Goal: Task Accomplishment & Management: Manage account settings

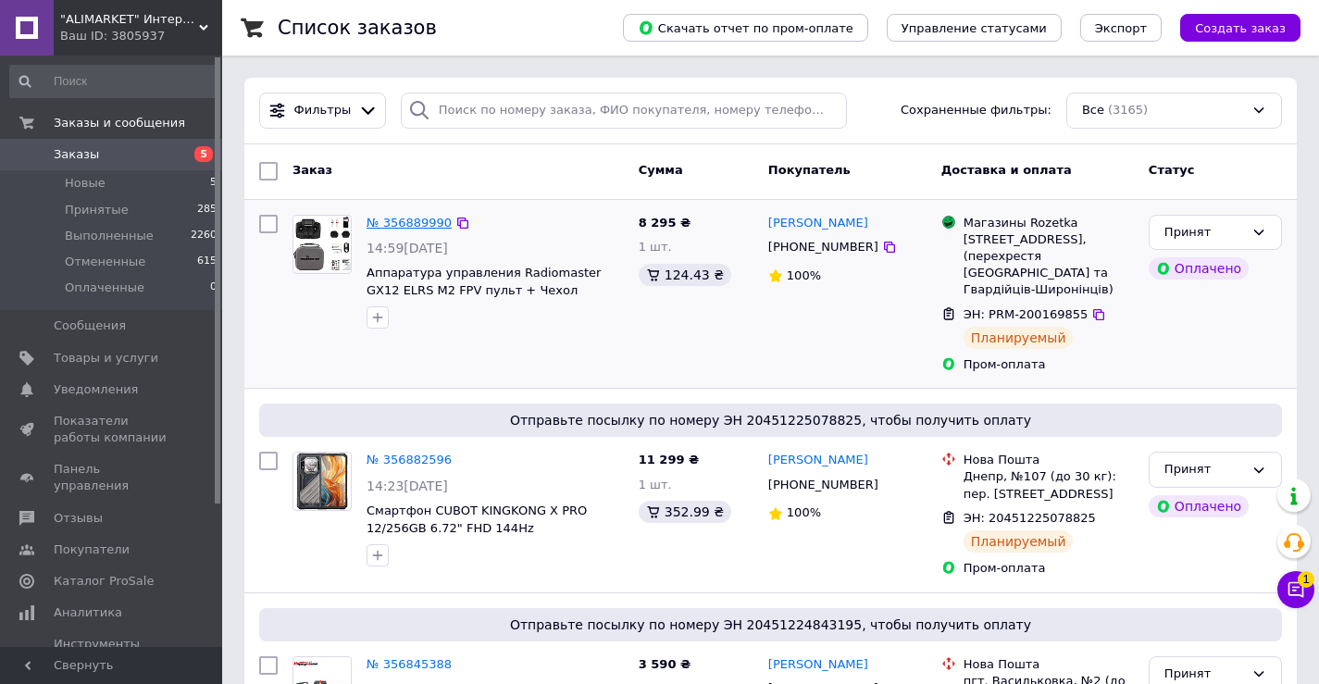
click at [395, 220] on link "№ 356889990" at bounding box center [409, 223] width 85 height 14
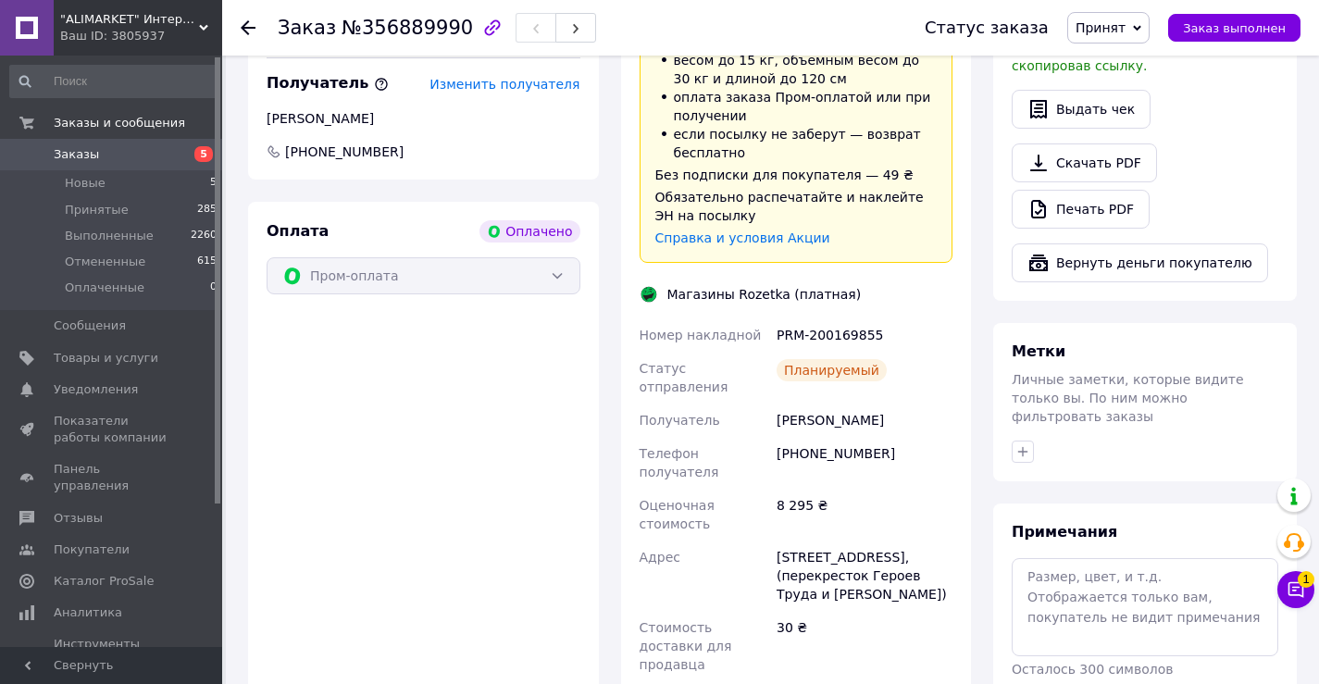
scroll to position [1296, 0]
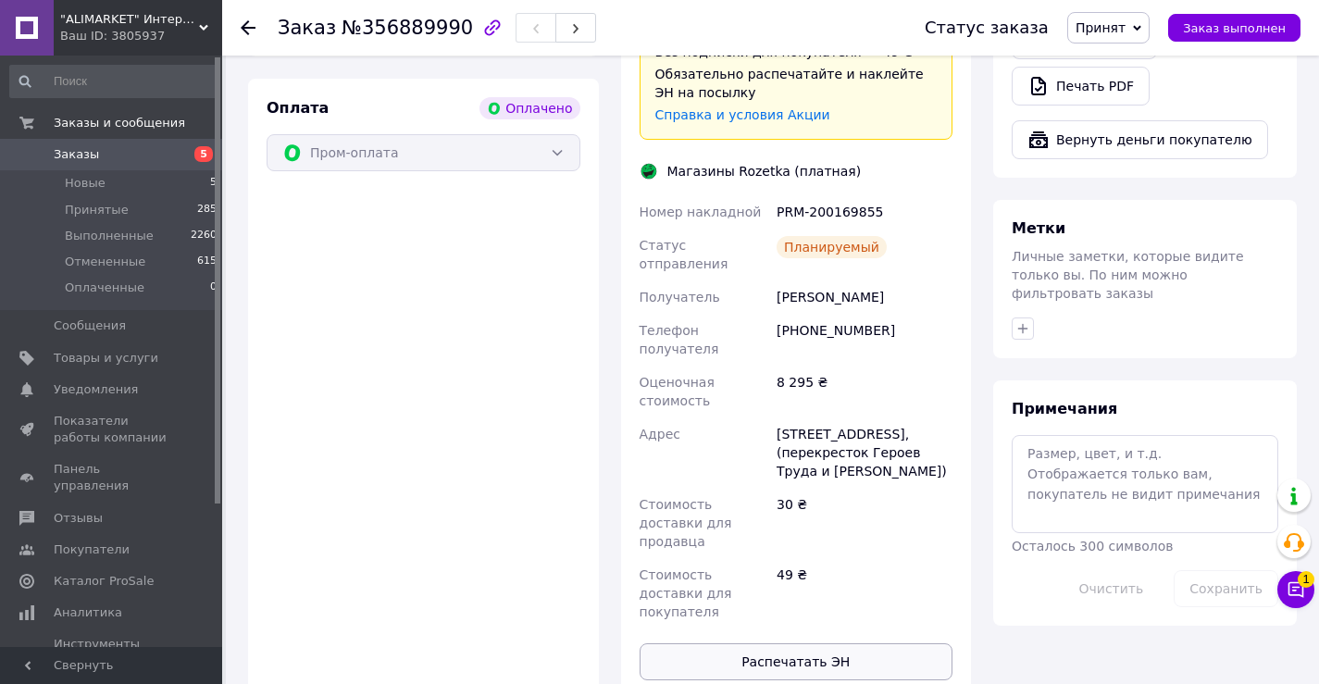
click at [834, 644] on button "Распечатать ЭН" at bounding box center [797, 662] width 314 height 37
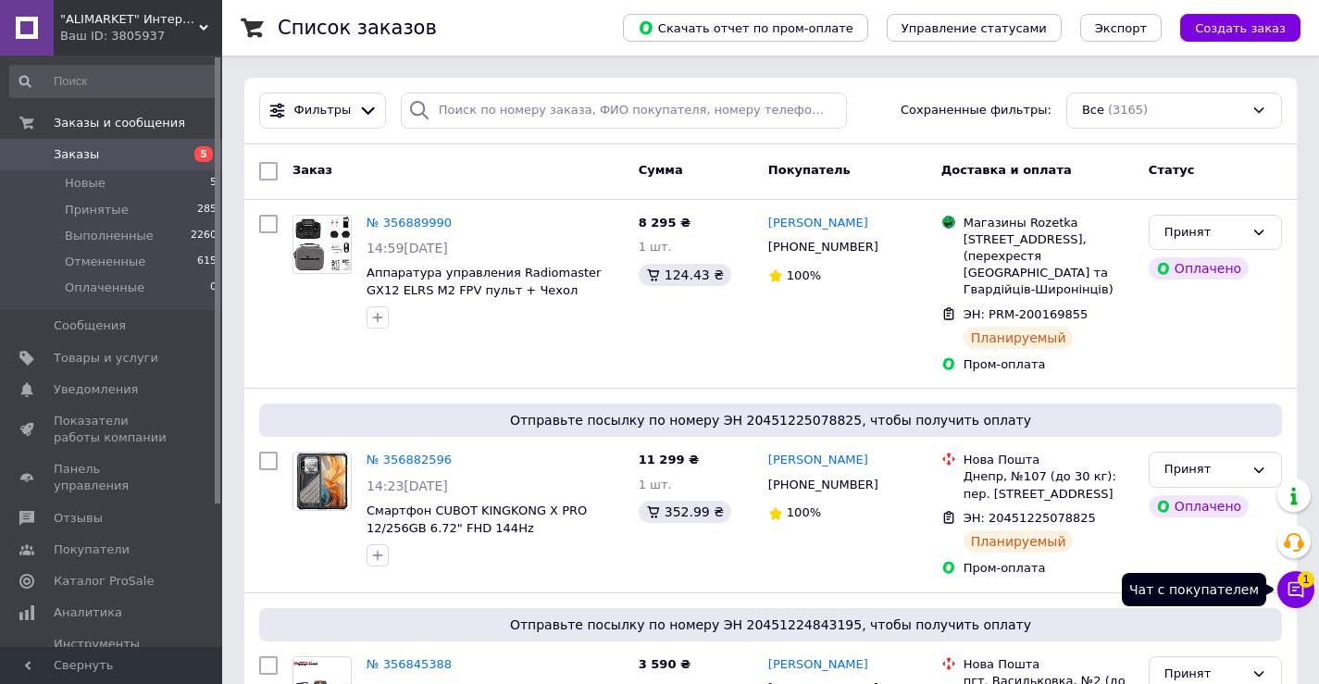
click at [1302, 594] on icon at bounding box center [1296, 590] width 19 height 19
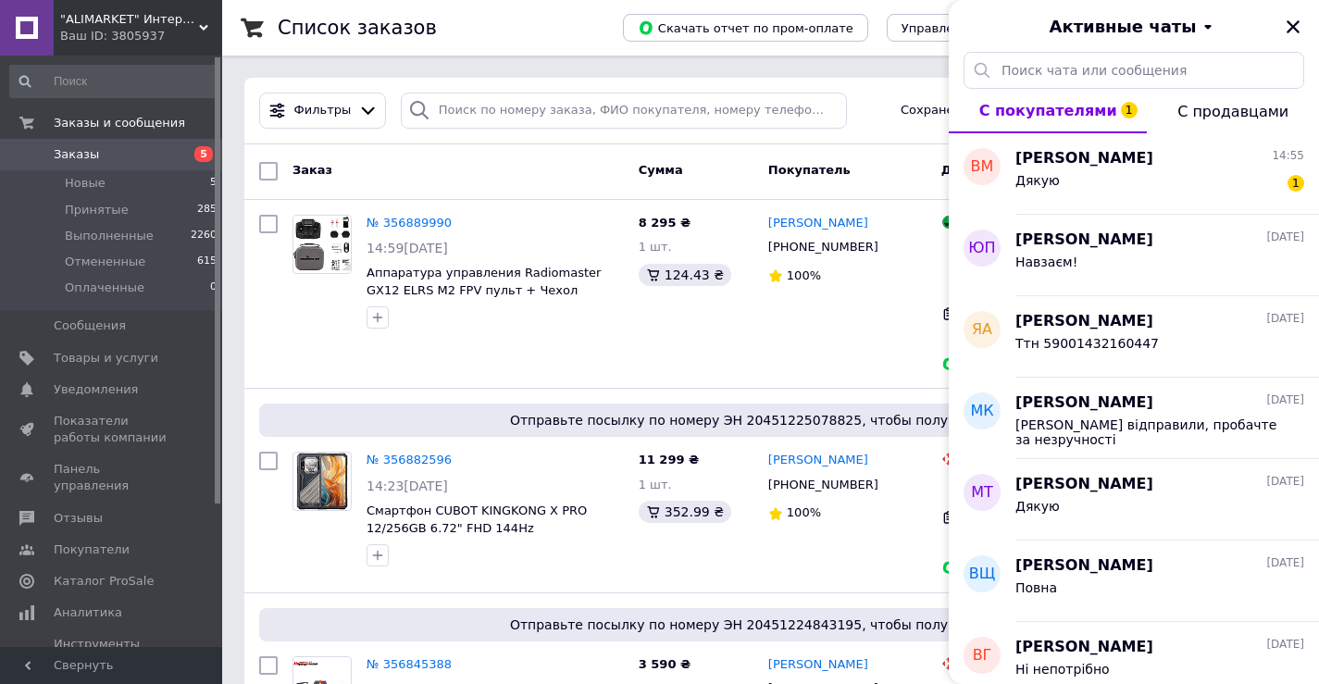
click at [1289, 32] on icon "Закрыть" at bounding box center [1293, 26] width 13 height 13
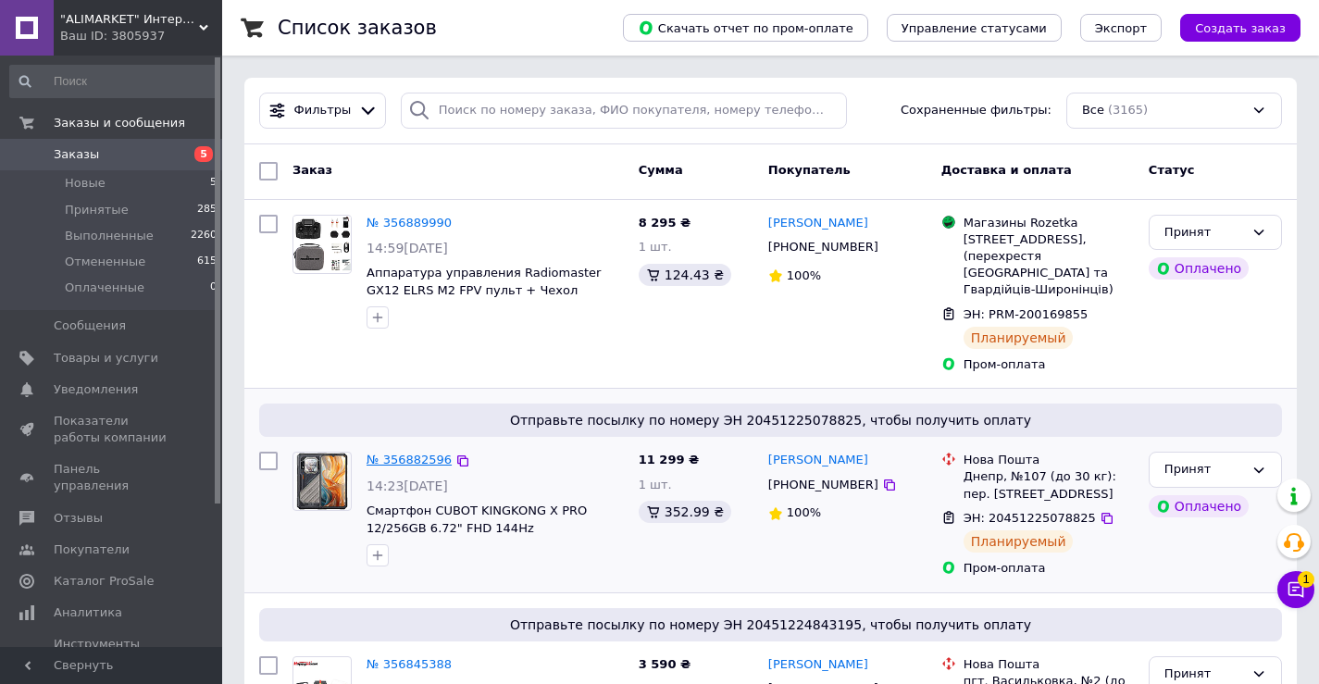
click at [390, 453] on link "№ 356882596" at bounding box center [409, 460] width 85 height 14
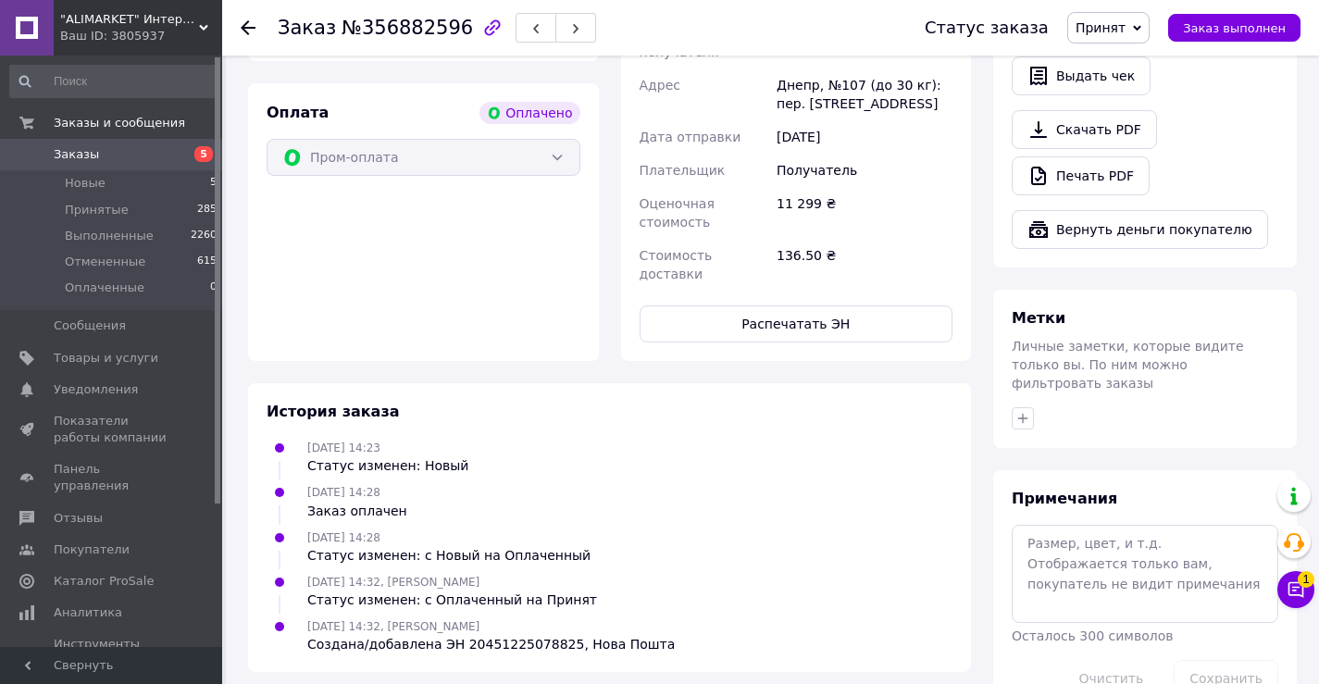
scroll to position [1222, 0]
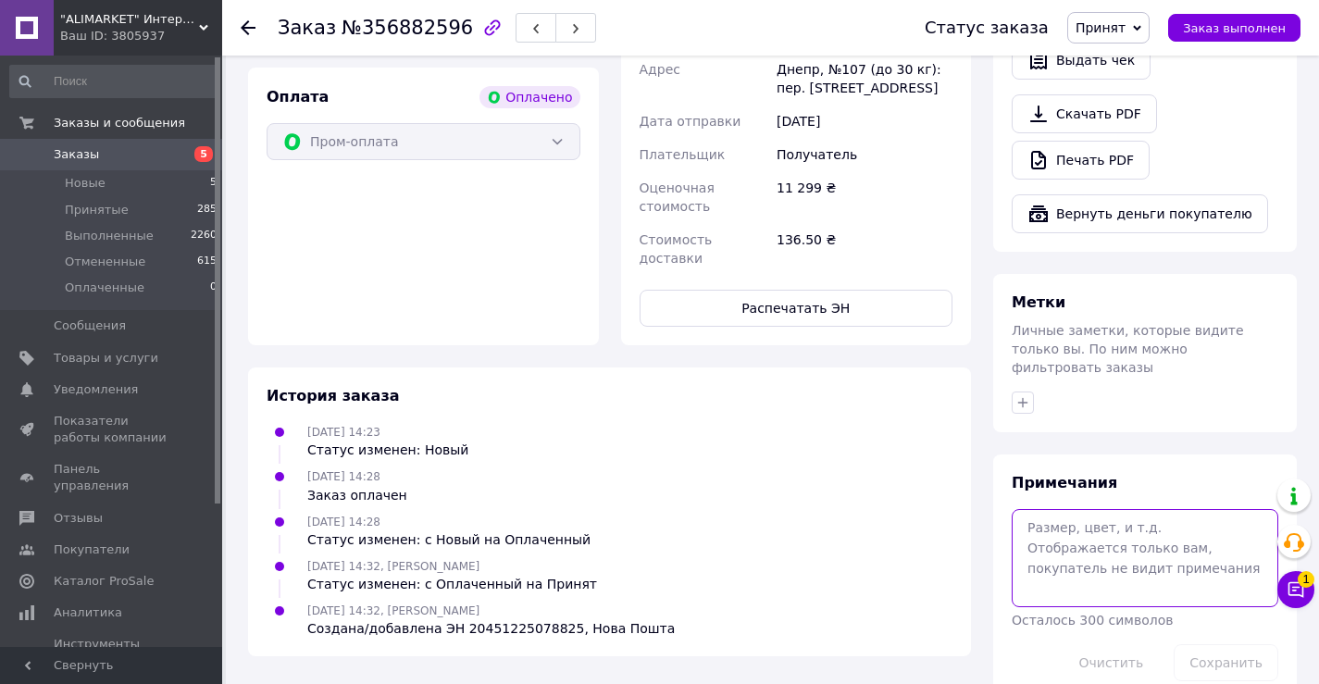
click at [1058, 517] on textarea at bounding box center [1145, 558] width 267 height 98
type textarea "imei [TECHNICAL_ID]"
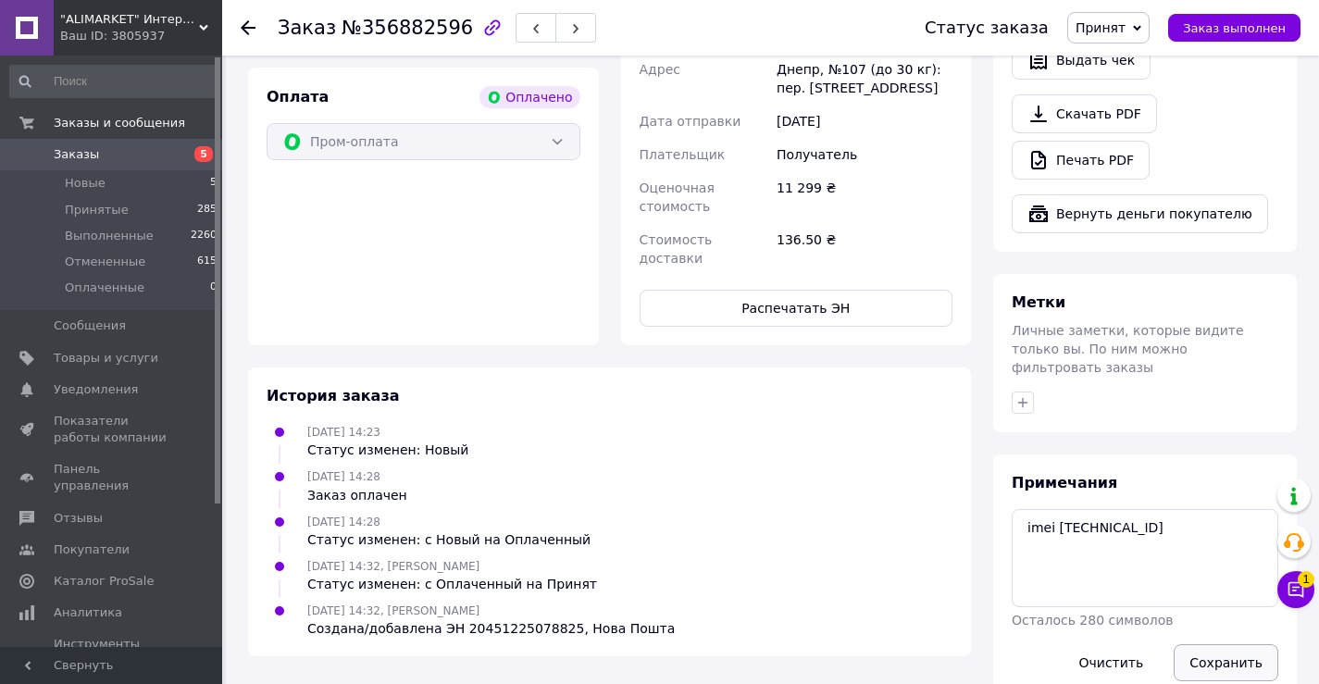
click at [1220, 644] on button "Сохранить" at bounding box center [1226, 662] width 105 height 37
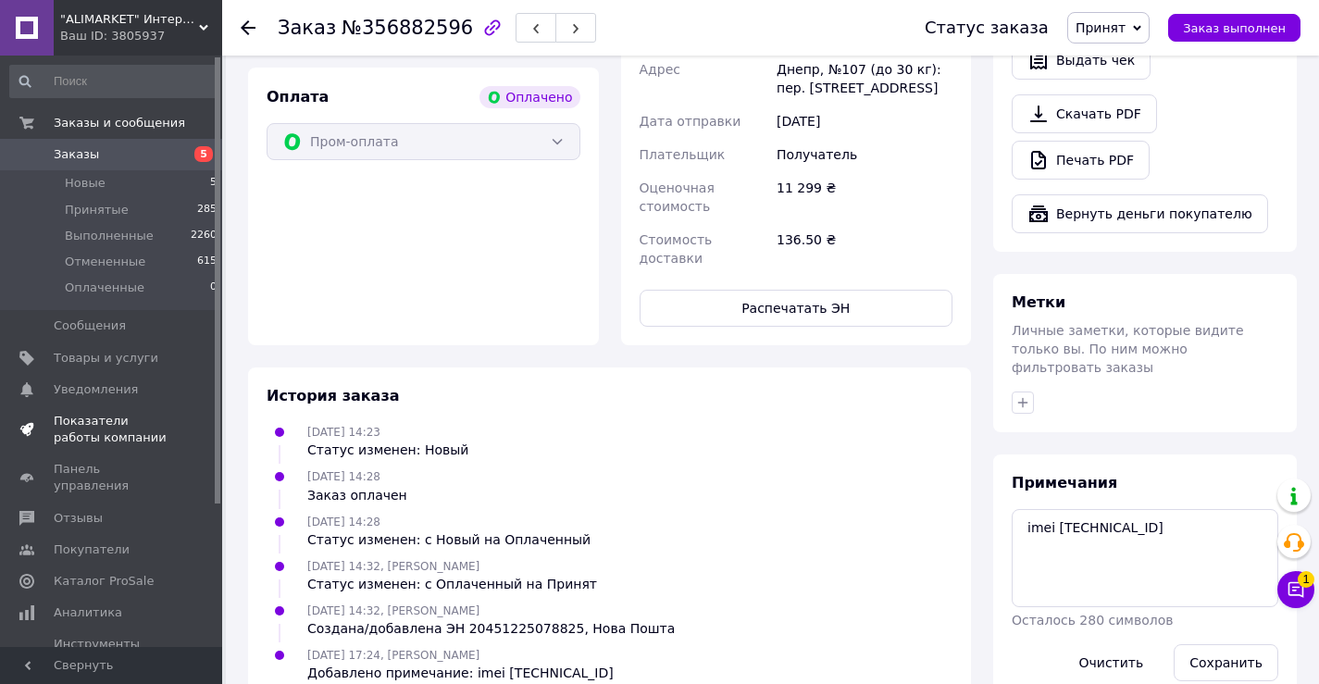
click at [125, 448] on link "Показатели работы компании" at bounding box center [114, 430] width 228 height 48
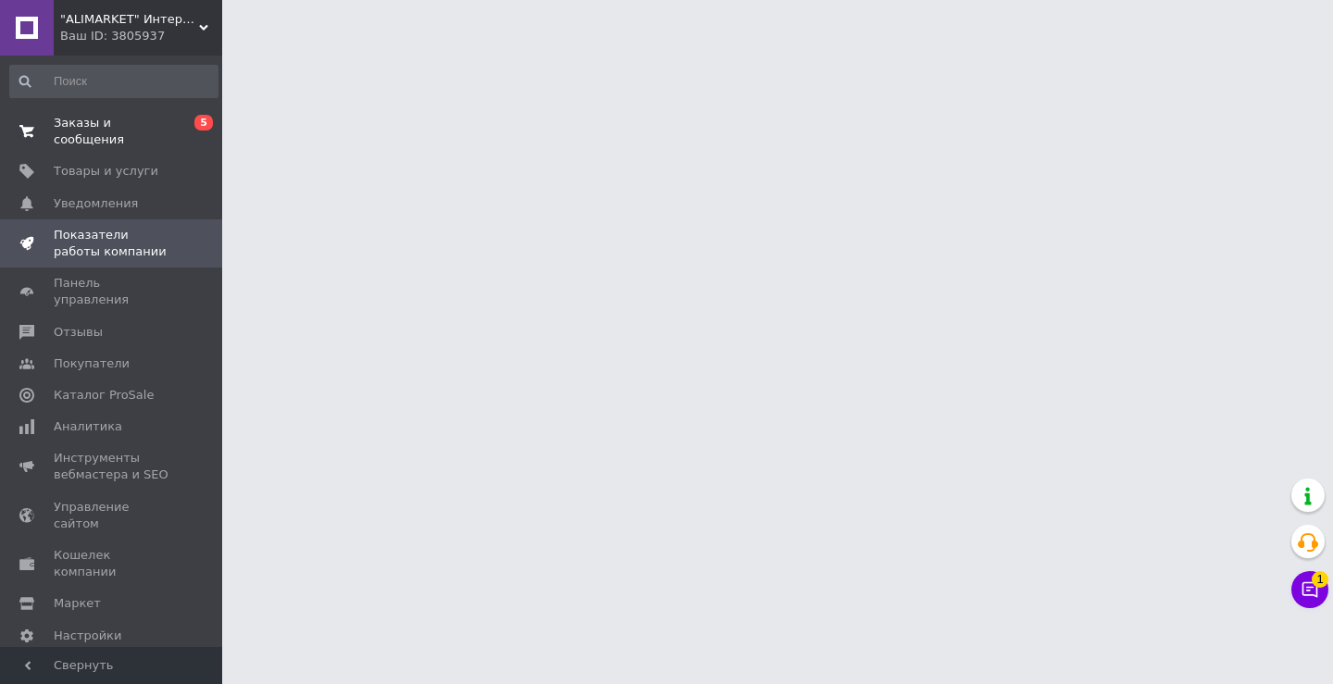
click at [95, 117] on span "Заказы и сообщения" at bounding box center [113, 131] width 118 height 33
